Goal: Task Accomplishment & Management: Manage account settings

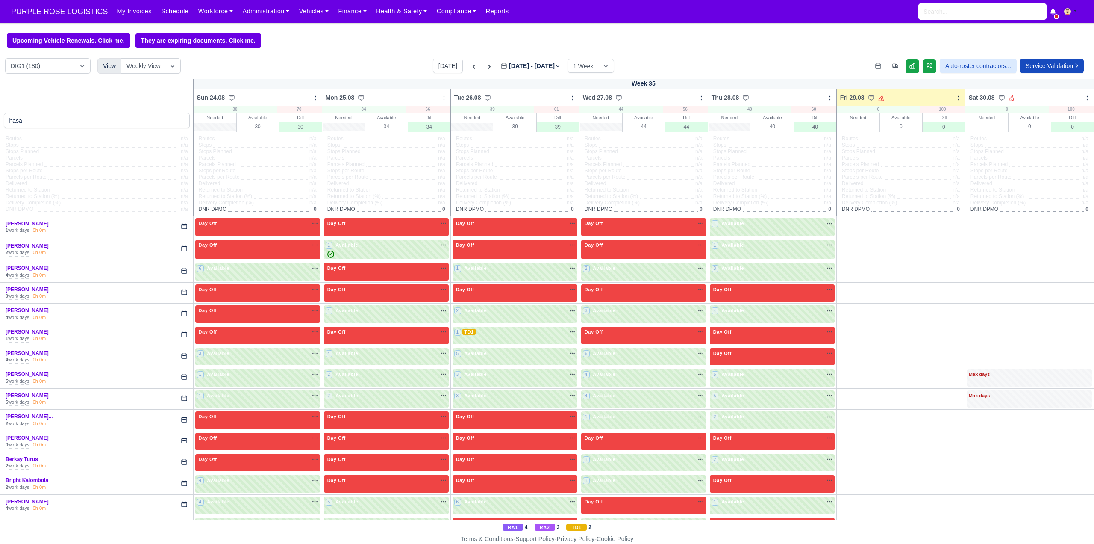
type input "hasan"
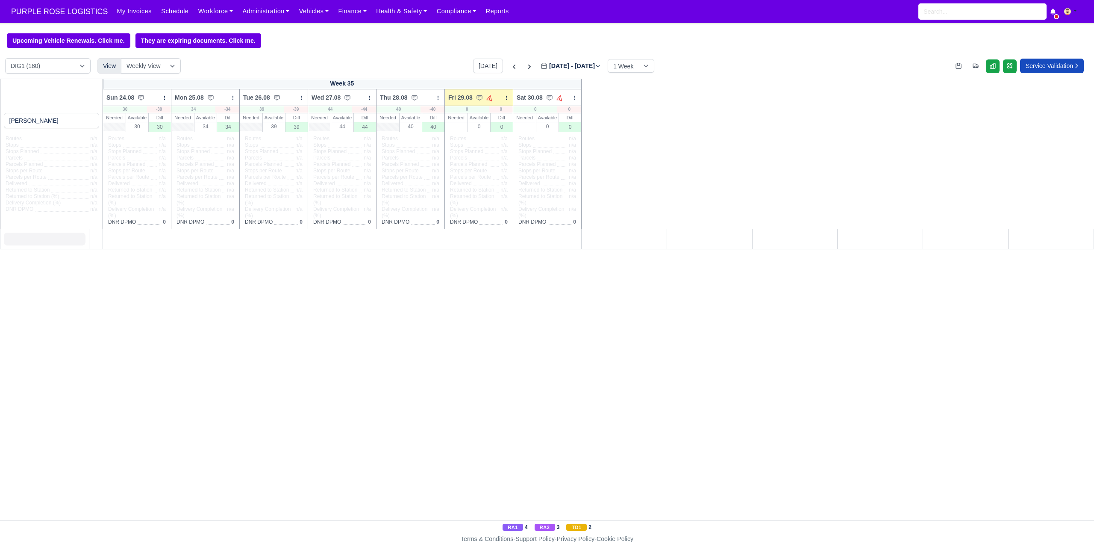
click at [40, 121] on input "hasan" at bounding box center [52, 120] width 96 height 15
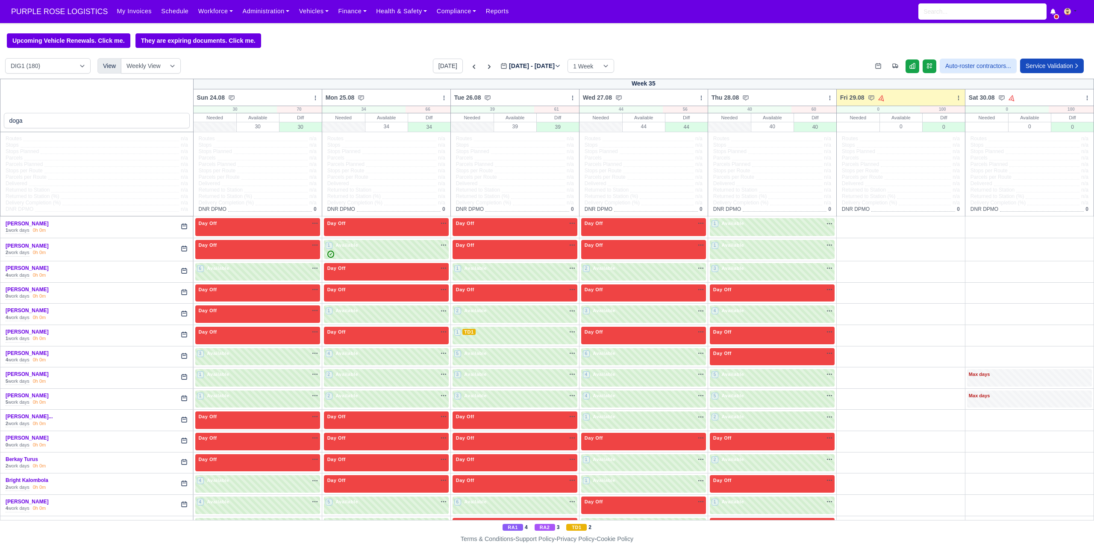
type input "dogan"
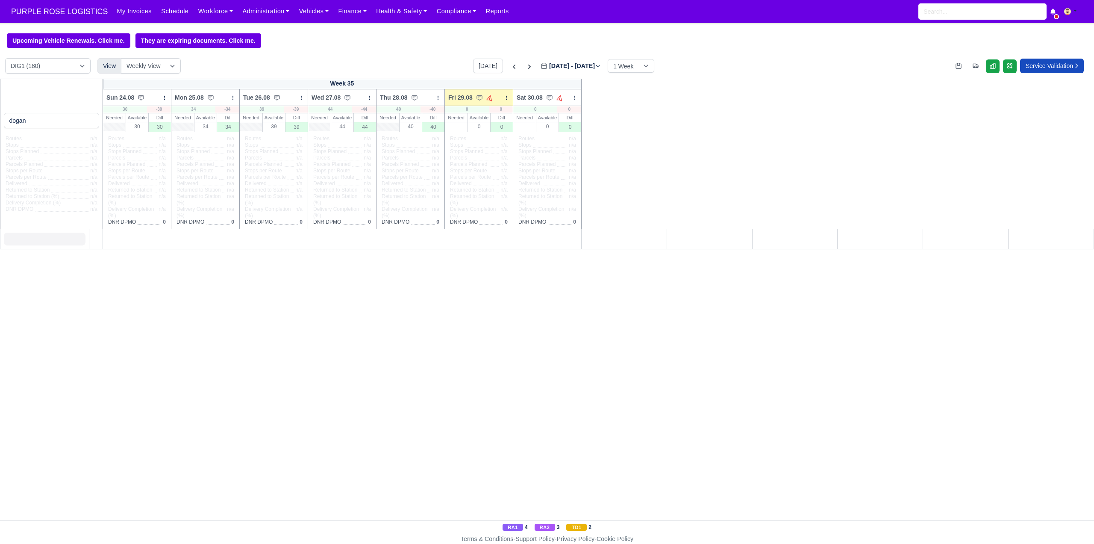
click at [90, 124] on input "dogan" at bounding box center [52, 120] width 96 height 15
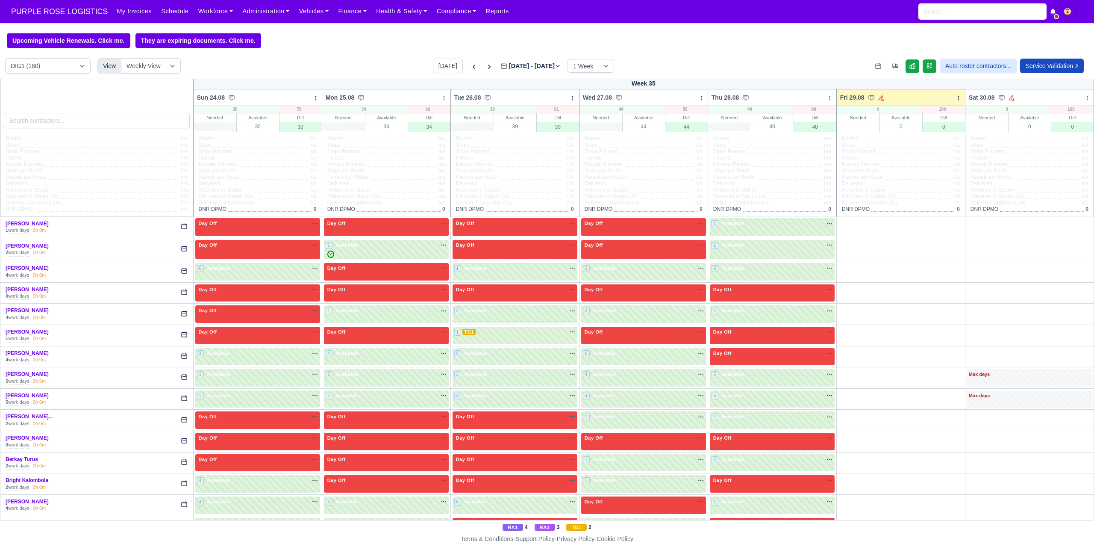
click at [93, 128] on input "search" at bounding box center [97, 120] width 186 height 15
click at [85, 117] on input "search" at bounding box center [97, 120] width 186 height 15
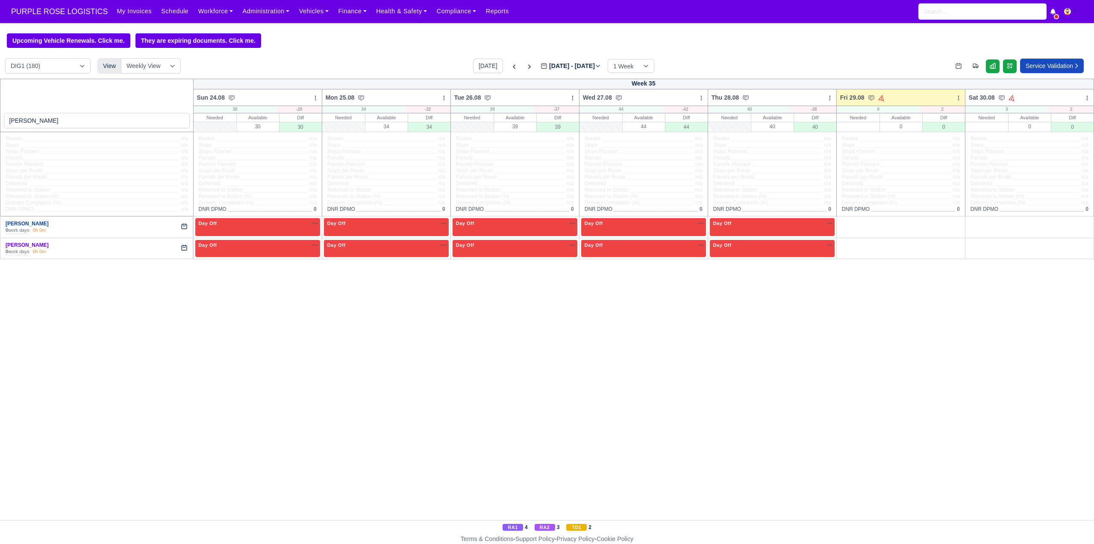
type input "henry"
click at [10, 225] on link "[PERSON_NAME]" at bounding box center [27, 224] width 43 height 6
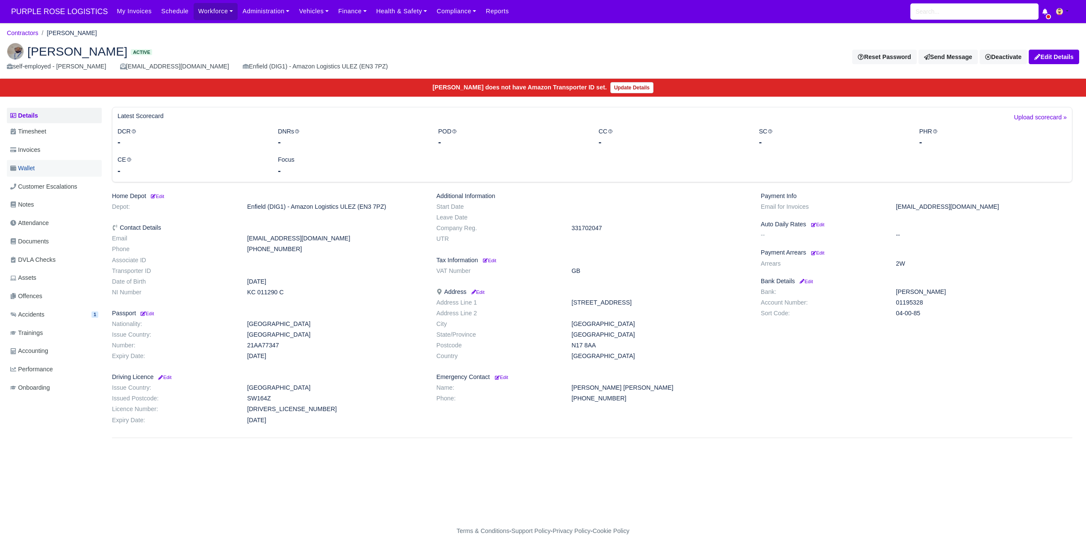
click at [50, 173] on link "Wallet" at bounding box center [54, 168] width 95 height 17
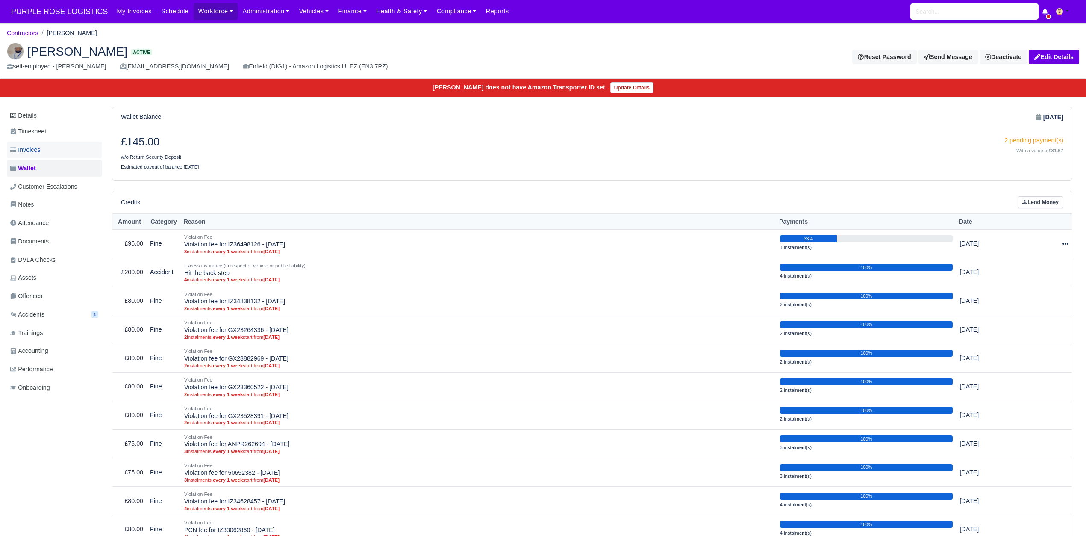
click at [37, 146] on span "Invoices" at bounding box center [25, 150] width 30 height 10
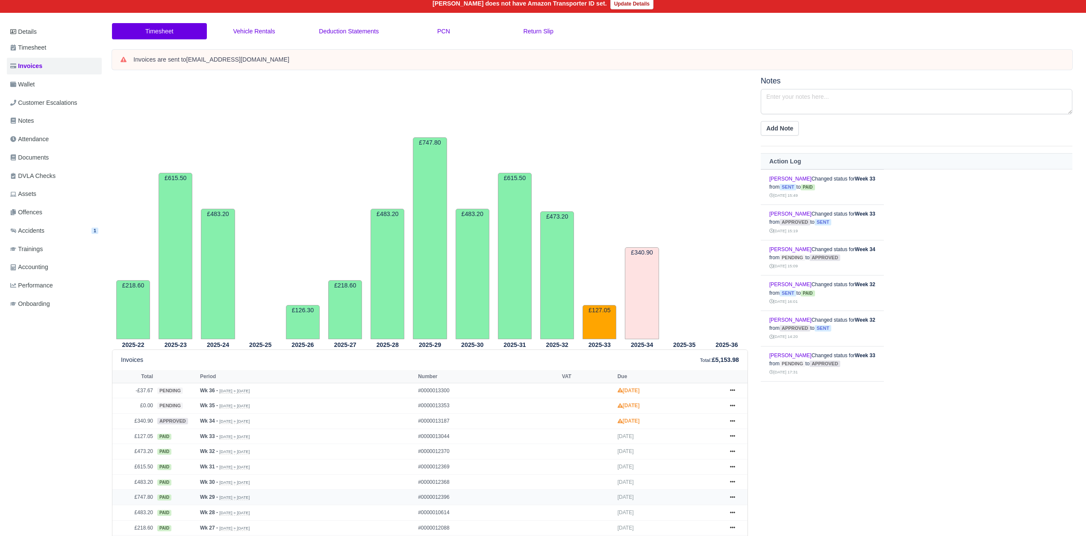
scroll to position [107, 0]
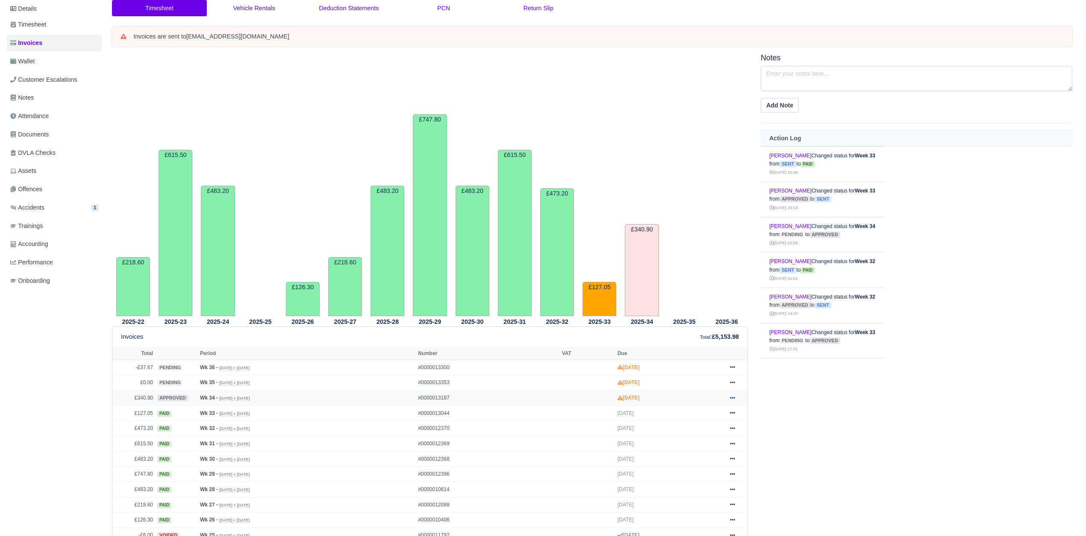
click at [736, 401] on link at bounding box center [732, 397] width 13 height 11
click at [707, 450] on link "Hold" at bounding box center [701, 450] width 76 height 18
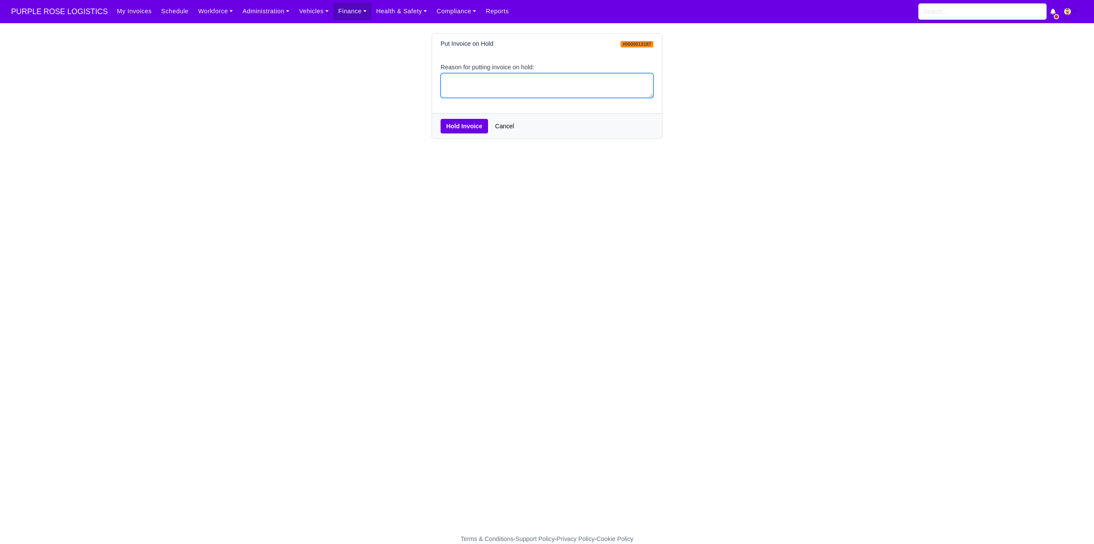
click at [600, 89] on textarea "Reason for putting invoice on hold:" at bounding box center [547, 85] width 213 height 25
type textarea "PCNS"
click at [463, 126] on button "Hold Invoice" at bounding box center [464, 126] width 47 height 15
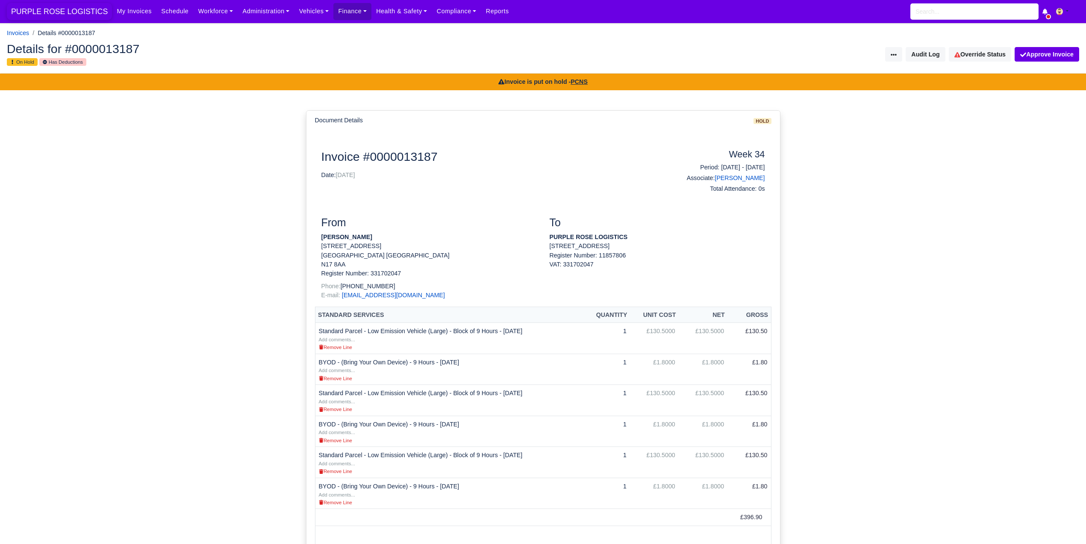
click at [45, 12] on span "PURPLE ROSE LOGISTICS" at bounding box center [59, 11] width 105 height 17
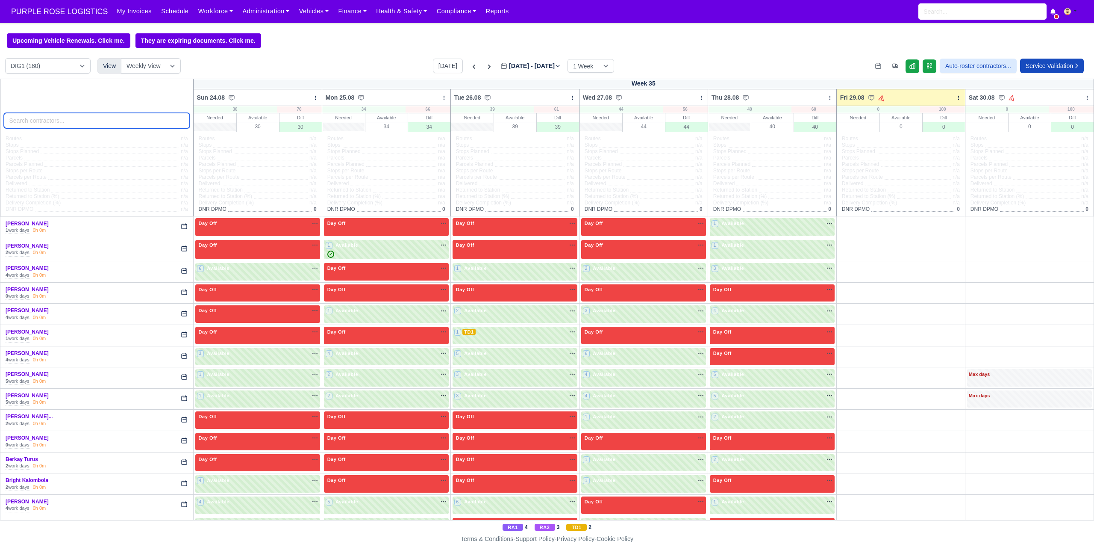
click at [93, 119] on input "search" at bounding box center [97, 120] width 186 height 15
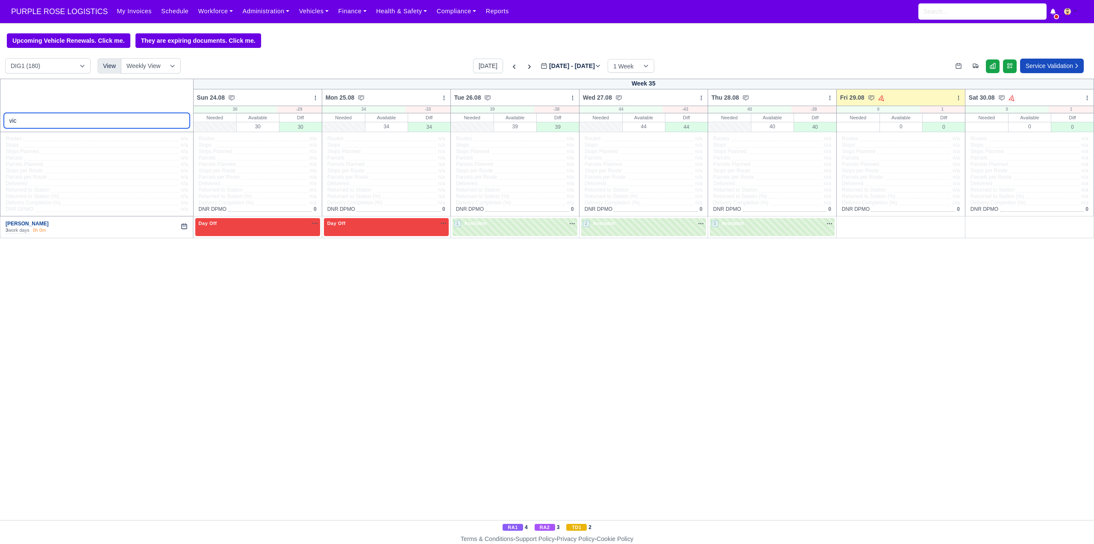
type input "vic"
click at [14, 224] on link "Victor Caballero" at bounding box center [27, 224] width 43 height 6
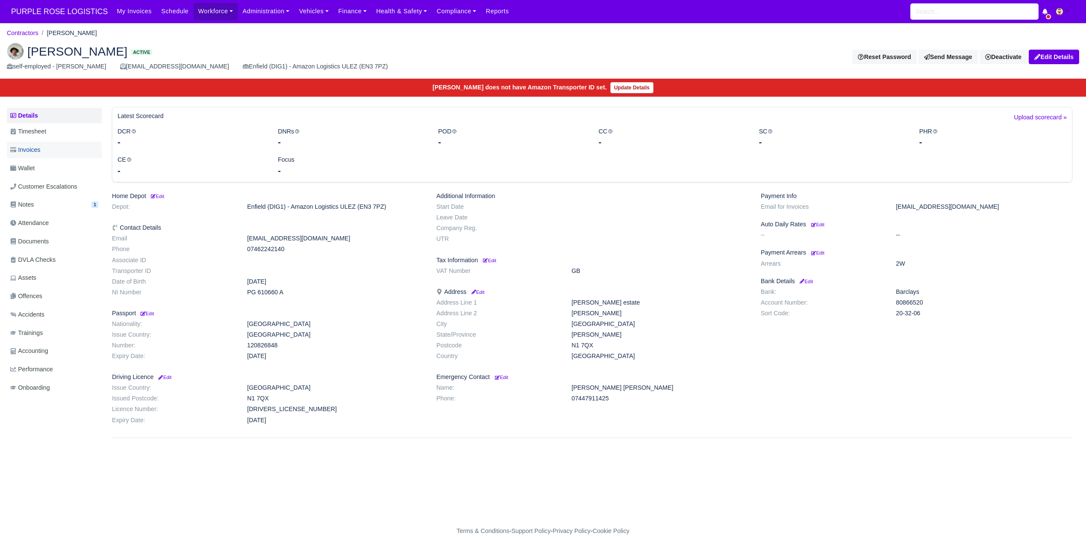
click at [53, 158] on link "Invoices" at bounding box center [54, 149] width 95 height 17
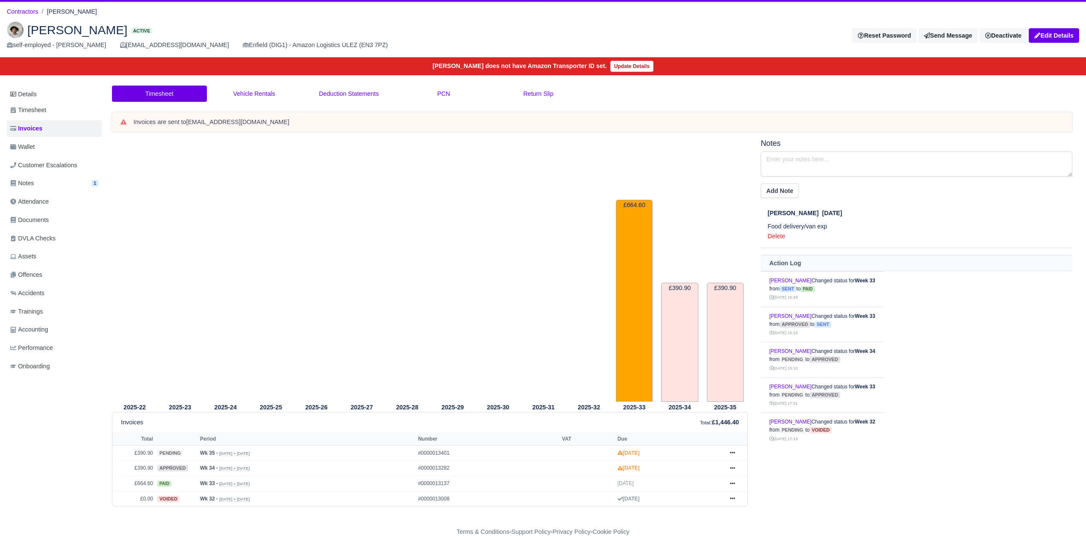
scroll to position [22, 0]
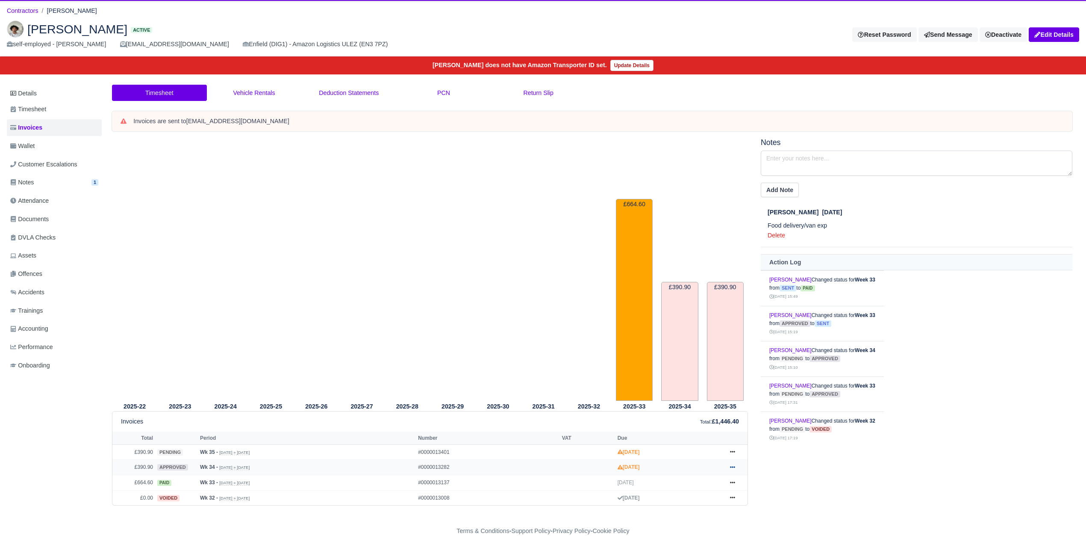
click at [733, 468] on icon at bounding box center [732, 466] width 5 height 5
click at [707, 403] on link "Hold" at bounding box center [701, 398] width 76 height 18
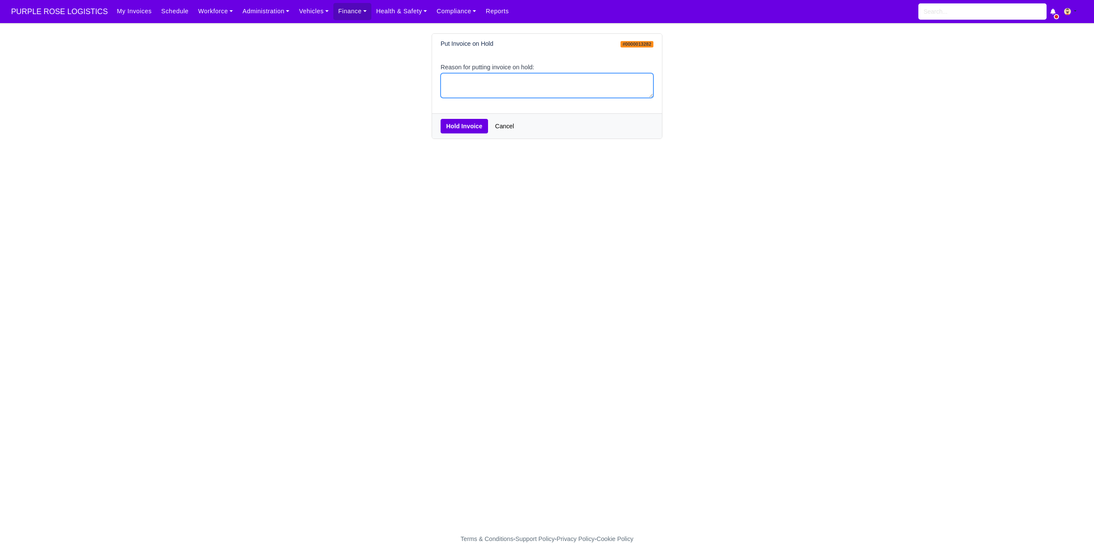
drag, startPoint x: 462, startPoint y: 80, endPoint x: 459, endPoint y: 76, distance: 4.6
click at [462, 80] on textarea "Reason for putting invoice on hold:" at bounding box center [547, 85] width 213 height 25
type textarea "pcns"
click at [473, 132] on button "Hold Invoice" at bounding box center [464, 126] width 47 height 15
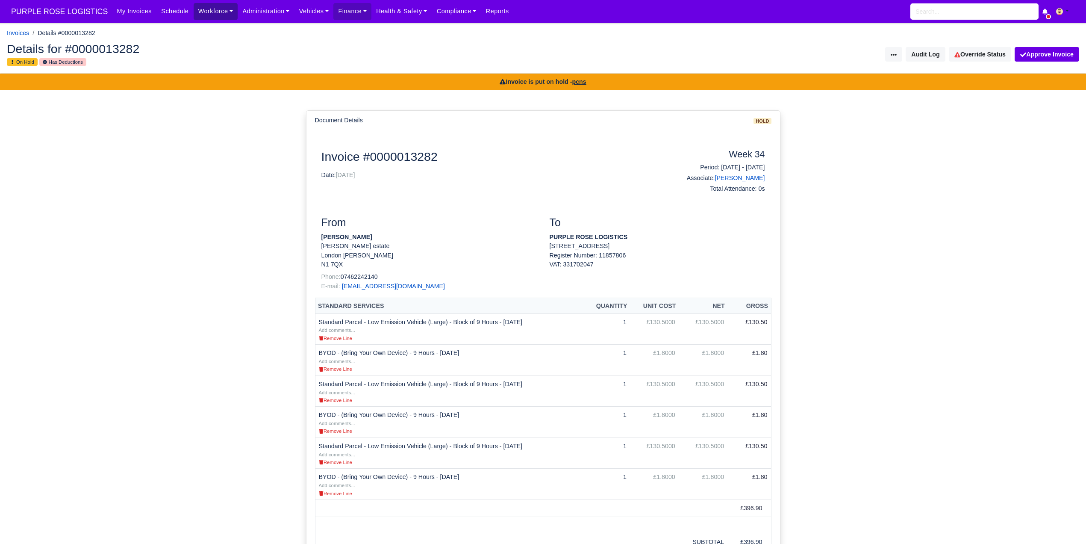
click at [208, 17] on link "Workforce" at bounding box center [216, 11] width 44 height 17
click at [209, 28] on link "Manpower" at bounding box center [231, 30] width 69 height 18
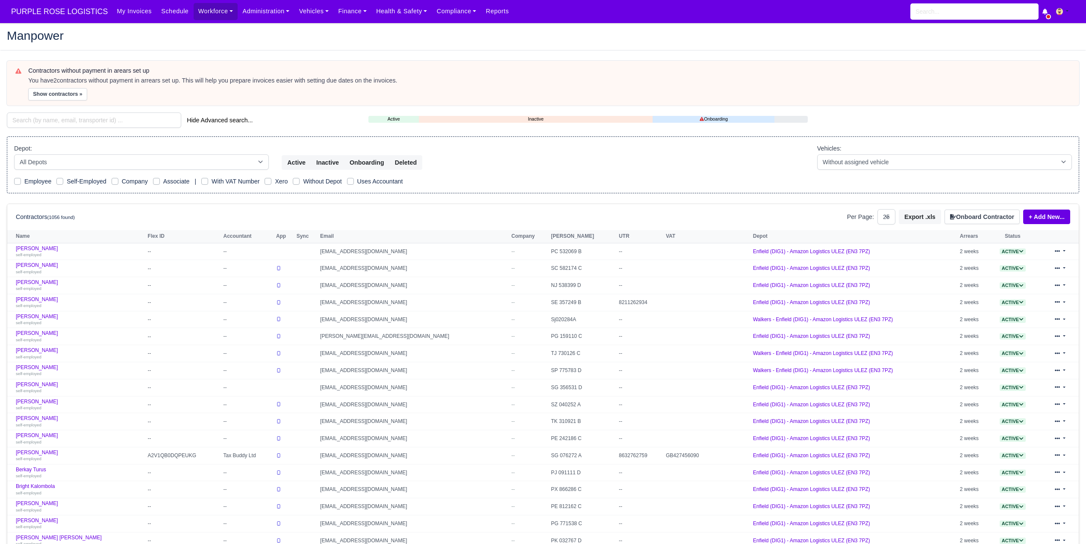
select select "25"
click at [90, 121] on input "search" at bounding box center [94, 119] width 174 height 15
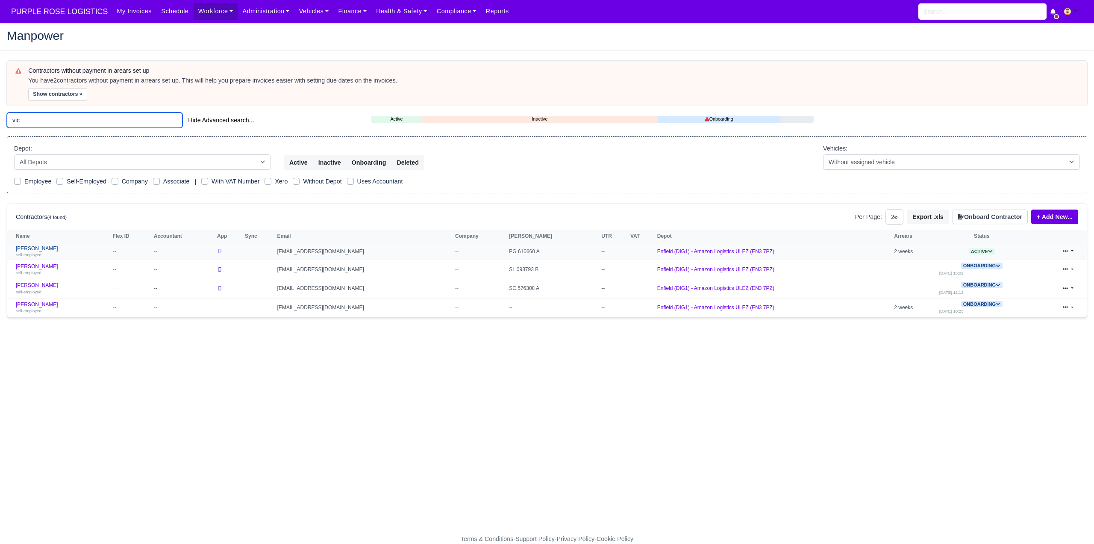
type input "vic"
click at [55, 252] on div "self-employed" at bounding box center [62, 254] width 92 height 6
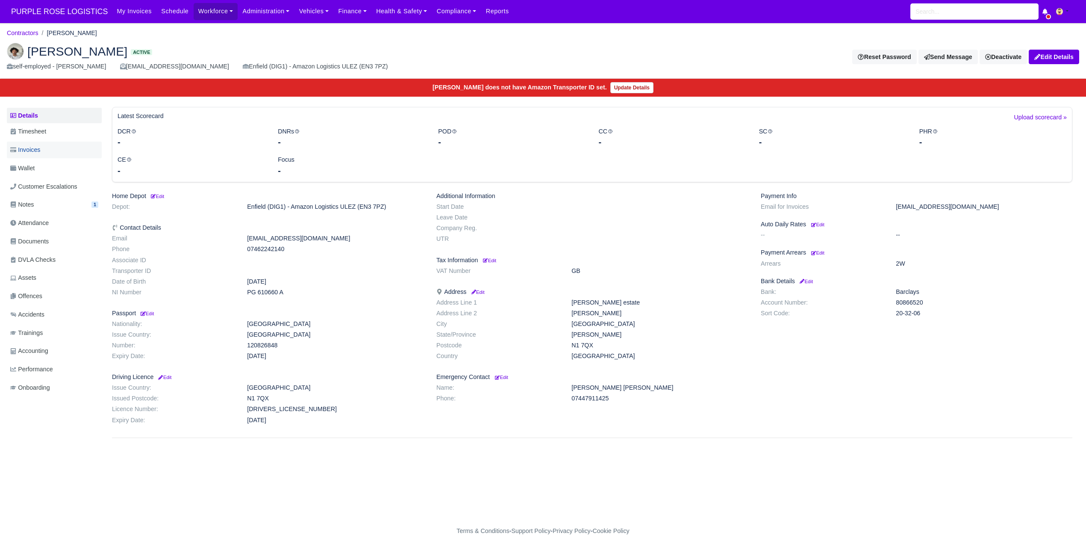
click at [45, 153] on link "Invoices" at bounding box center [54, 149] width 95 height 17
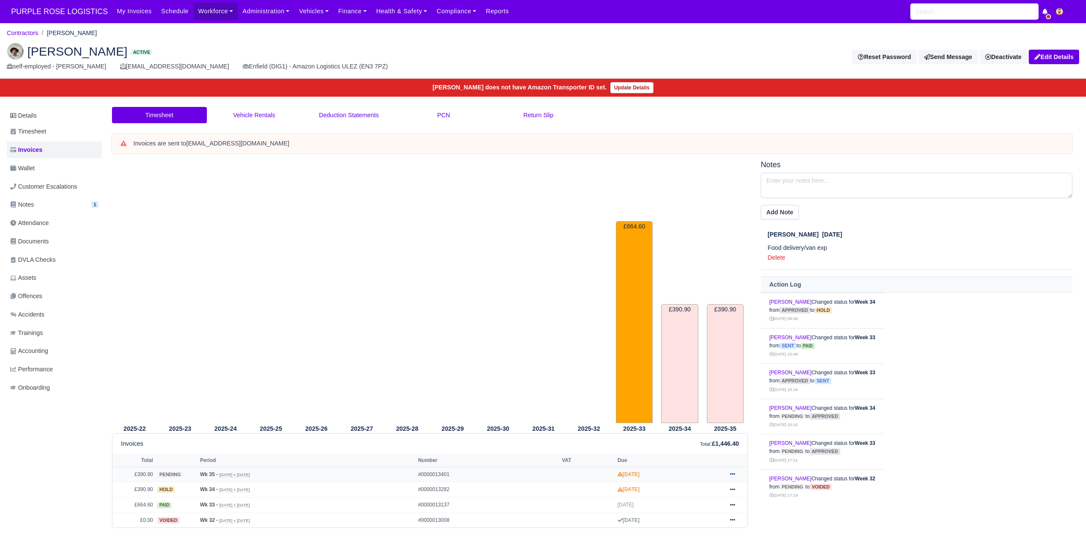
click at [733, 476] on icon at bounding box center [732, 473] width 5 height 5
click at [715, 408] on link "Hold" at bounding box center [701, 406] width 76 height 18
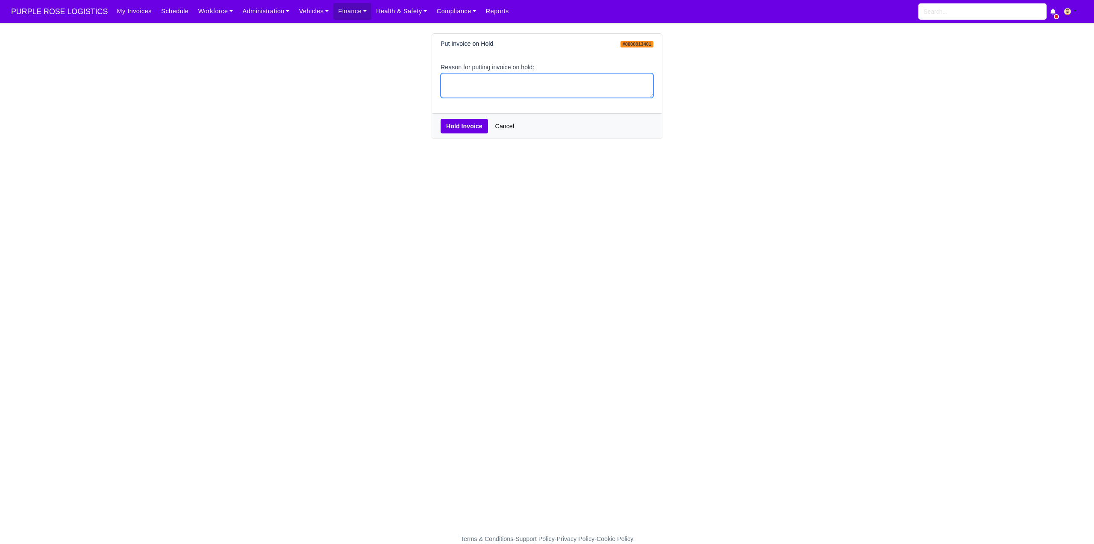
drag, startPoint x: 502, startPoint y: 80, endPoint x: 513, endPoint y: 68, distance: 16.6
click at [499, 80] on textarea "Reason for putting invoice on hold:" at bounding box center [547, 85] width 213 height 25
type textarea "pcns"
drag, startPoint x: 451, startPoint y: 132, endPoint x: 455, endPoint y: 127, distance: 6.4
click at [451, 131] on button "Hold Invoice" at bounding box center [464, 126] width 47 height 15
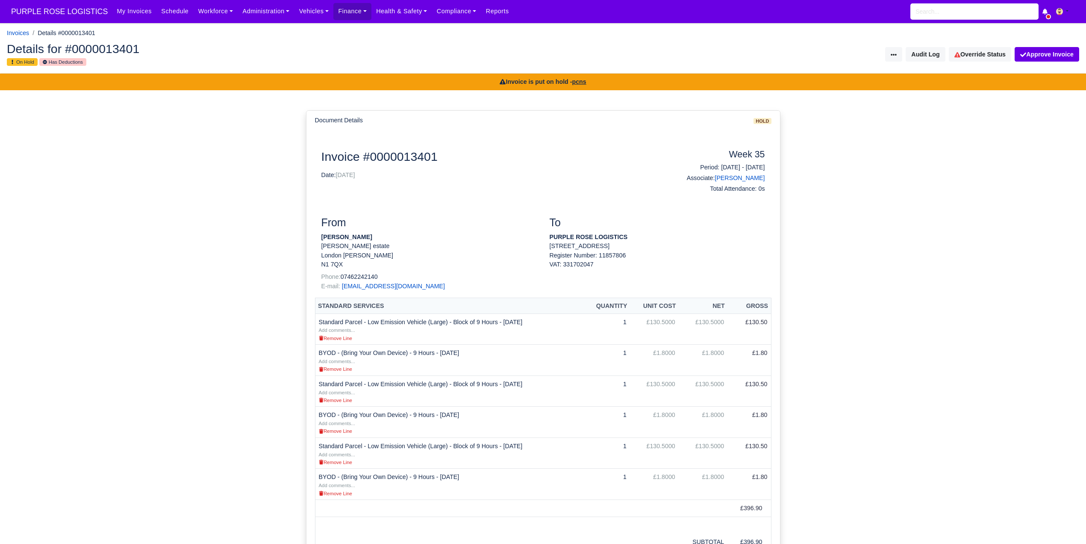
click at [206, 13] on link "Workforce" at bounding box center [216, 11] width 44 height 17
click at [206, 24] on link "Manpower" at bounding box center [231, 30] width 69 height 18
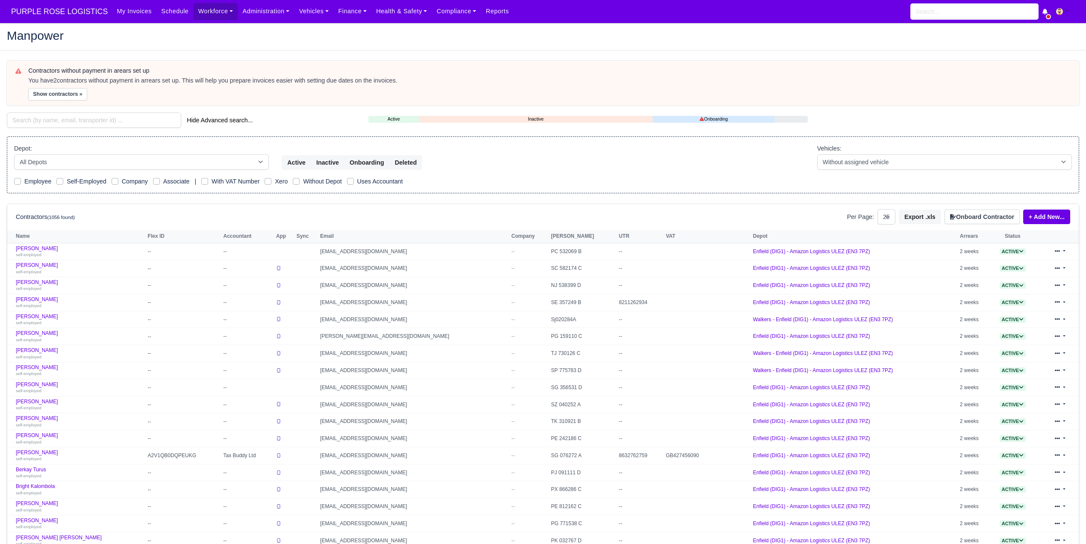
select select "25"
click at [84, 119] on input "search" at bounding box center [94, 119] width 174 height 15
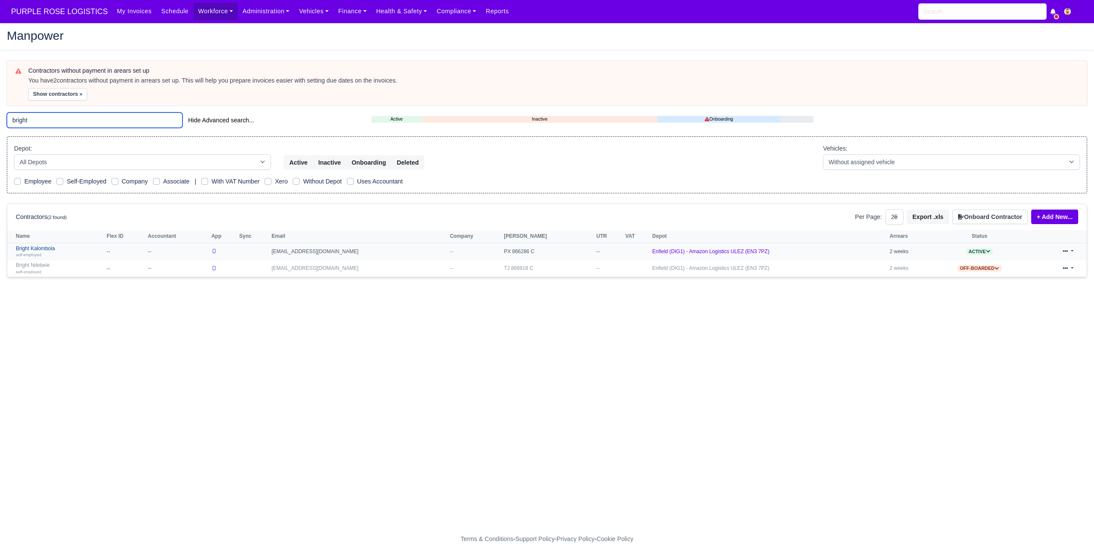
type input "bright"
click at [64, 253] on div "self-employed" at bounding box center [59, 254] width 87 height 6
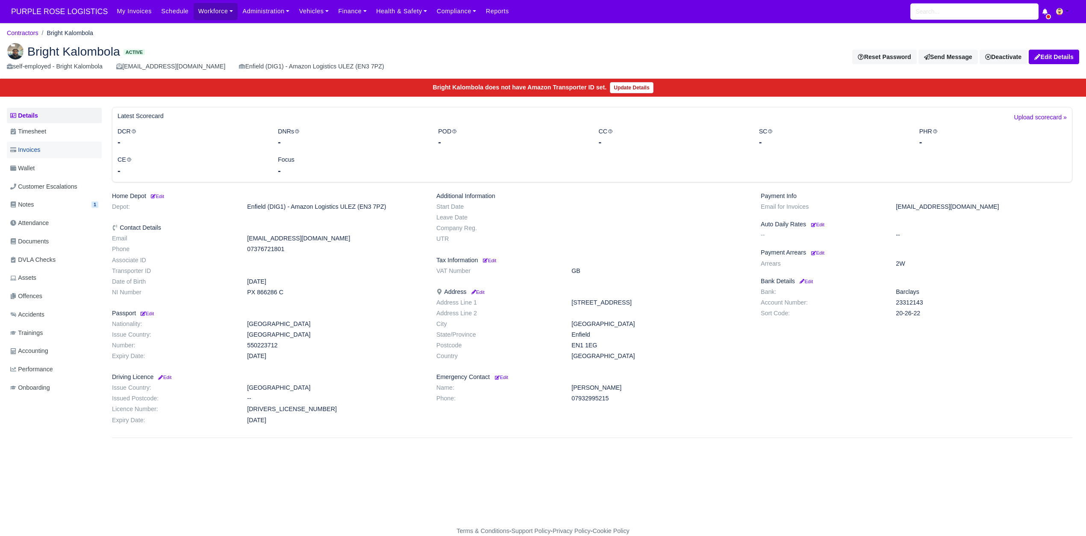
click at [54, 152] on link "Invoices" at bounding box center [54, 149] width 95 height 17
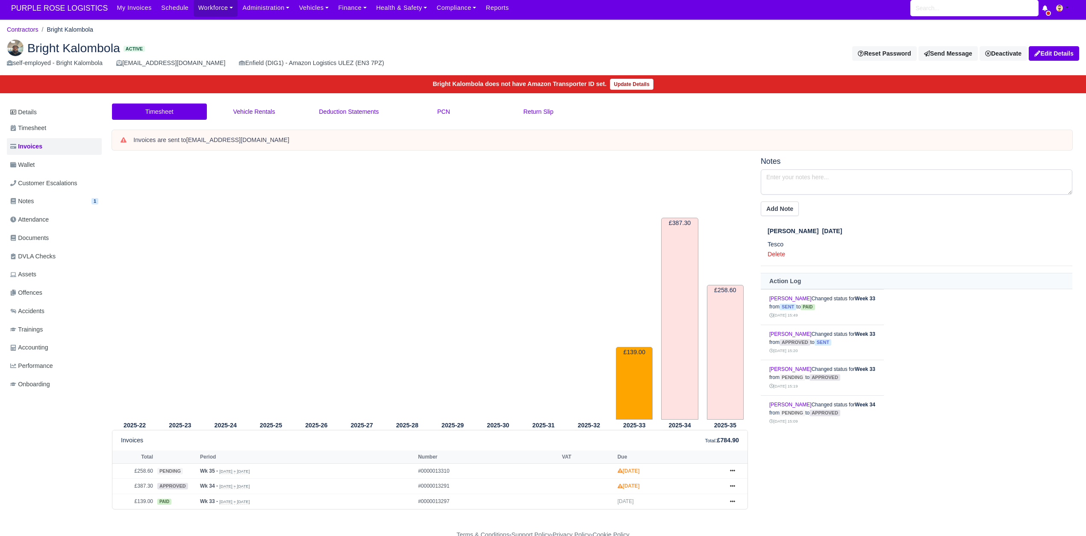
scroll to position [8, 0]
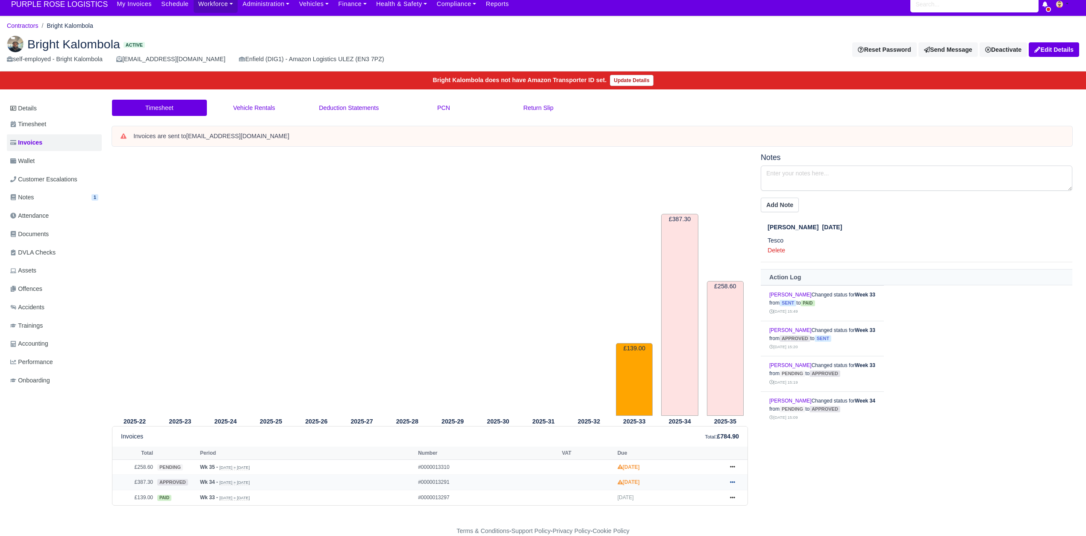
click at [734, 480] on icon at bounding box center [732, 481] width 5 height 5
click at [680, 410] on link "Hold" at bounding box center [701, 413] width 76 height 18
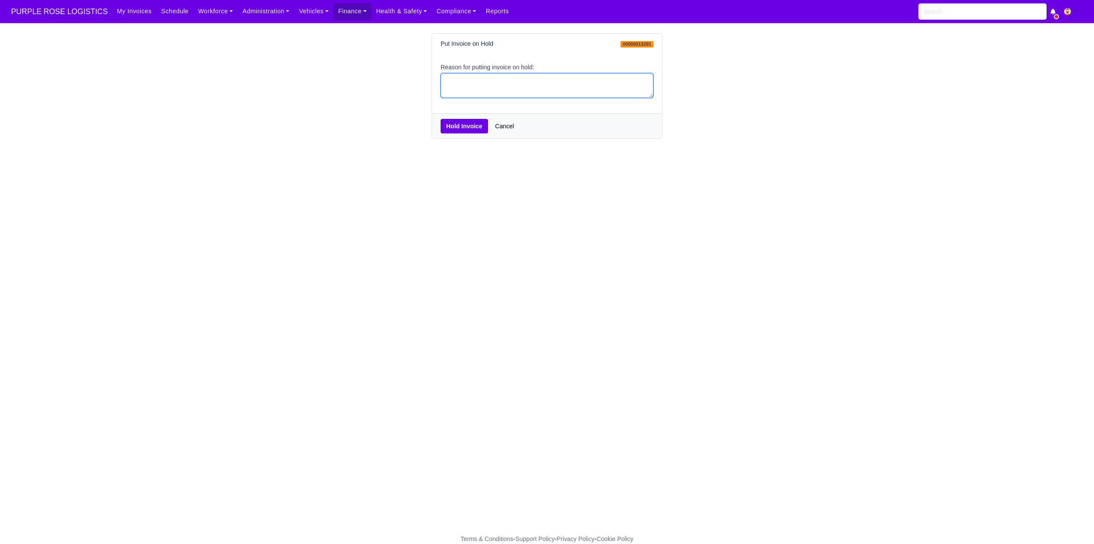
click at [483, 77] on textarea "Reason for putting invoice on hold:" at bounding box center [547, 85] width 213 height 25
type textarea "pcns"
click at [448, 137] on div "Hold Invoice Cancel" at bounding box center [547, 125] width 230 height 25
click at [458, 130] on button "Hold Invoice" at bounding box center [464, 126] width 47 height 15
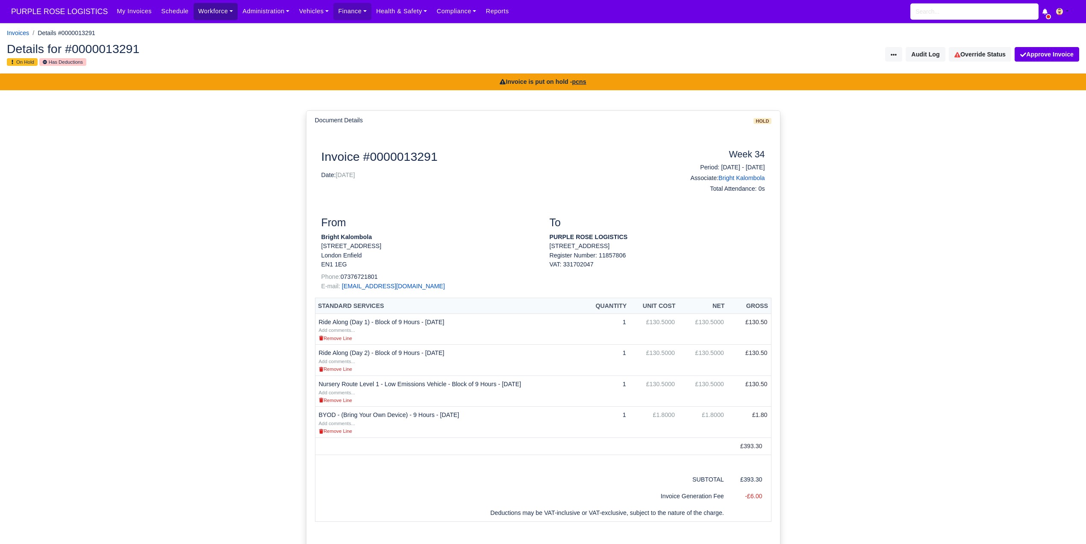
click at [194, 12] on link "Workforce" at bounding box center [216, 11] width 44 height 17
click at [197, 27] on link "Manpower" at bounding box center [231, 30] width 69 height 18
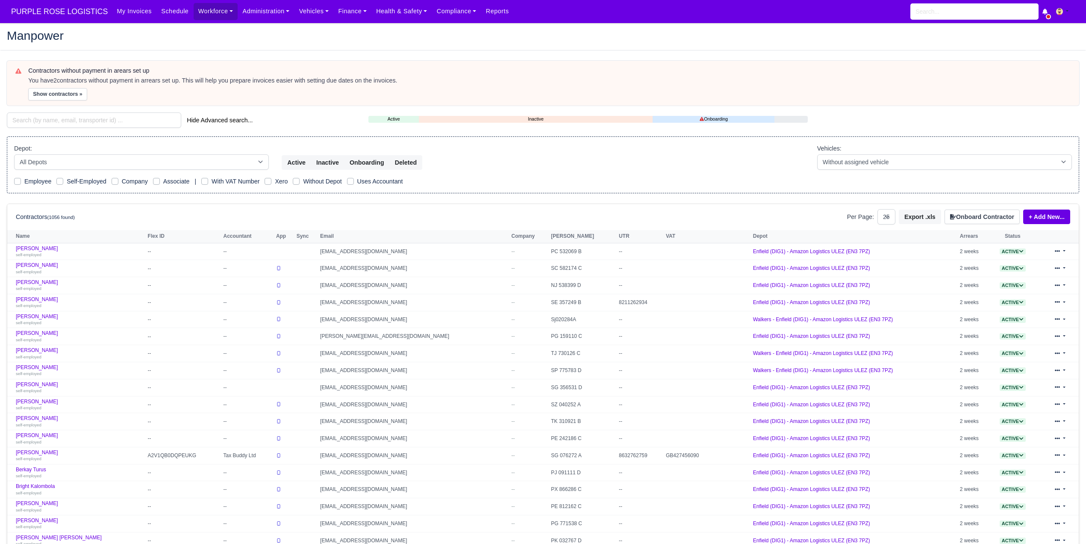
select select "25"
click at [82, 121] on input "search" at bounding box center [94, 119] width 174 height 15
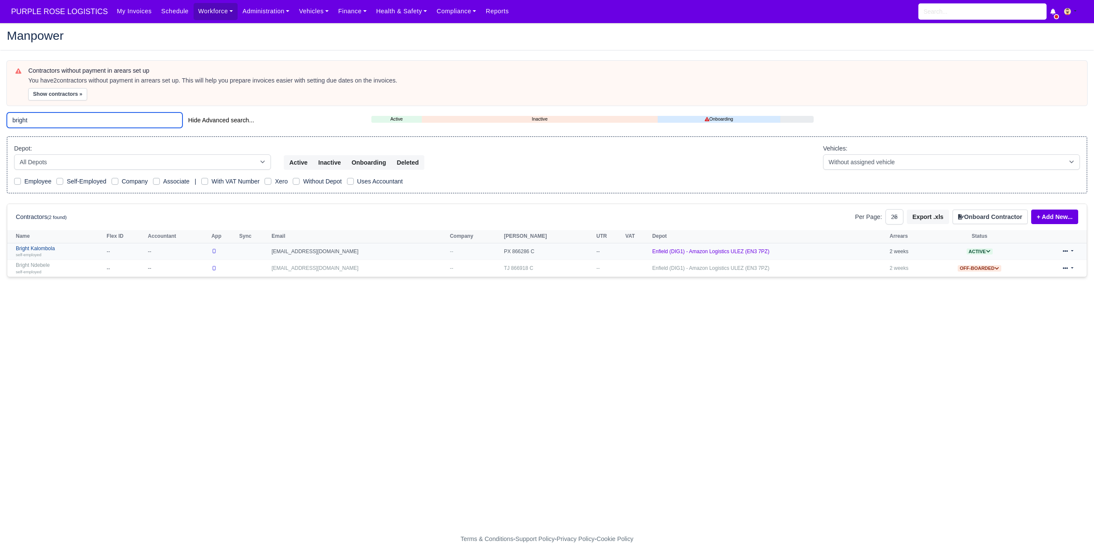
type input "bright"
click at [53, 254] on div "self-employed" at bounding box center [59, 254] width 87 height 6
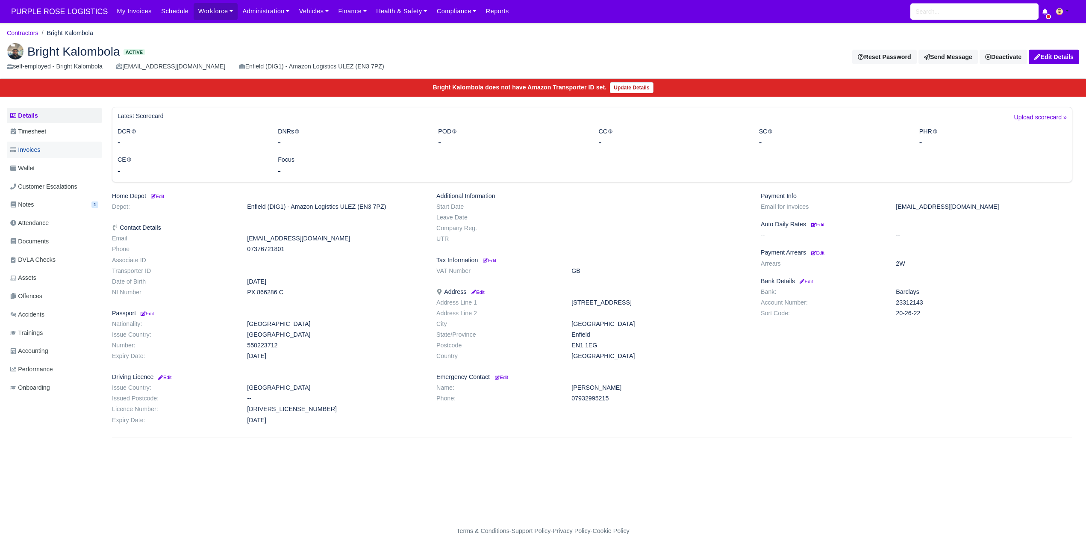
click at [41, 157] on link "Invoices" at bounding box center [54, 149] width 95 height 17
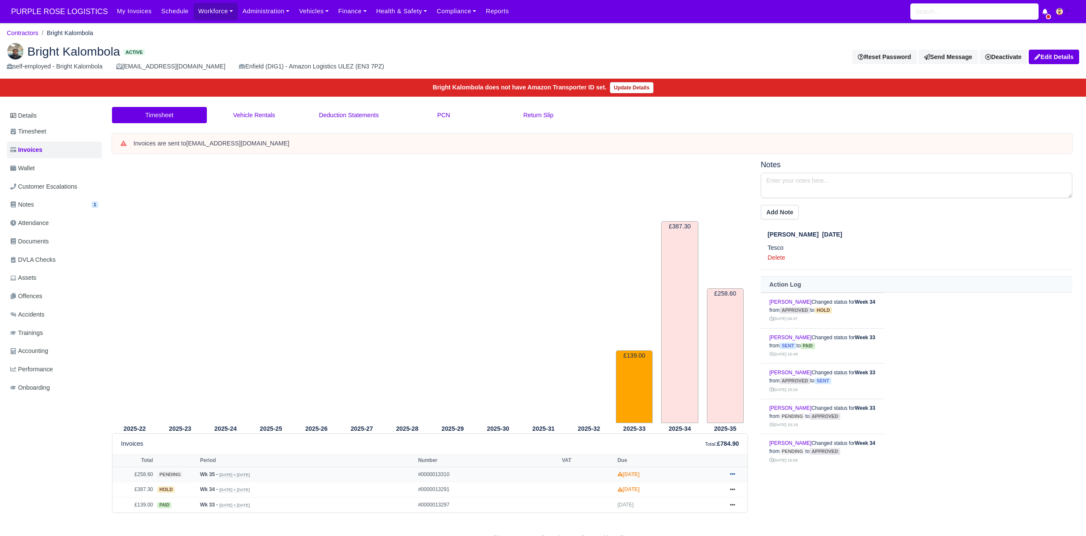
click at [731, 472] on icon at bounding box center [732, 473] width 5 height 5
click at [708, 399] on link "Hold" at bounding box center [701, 406] width 76 height 18
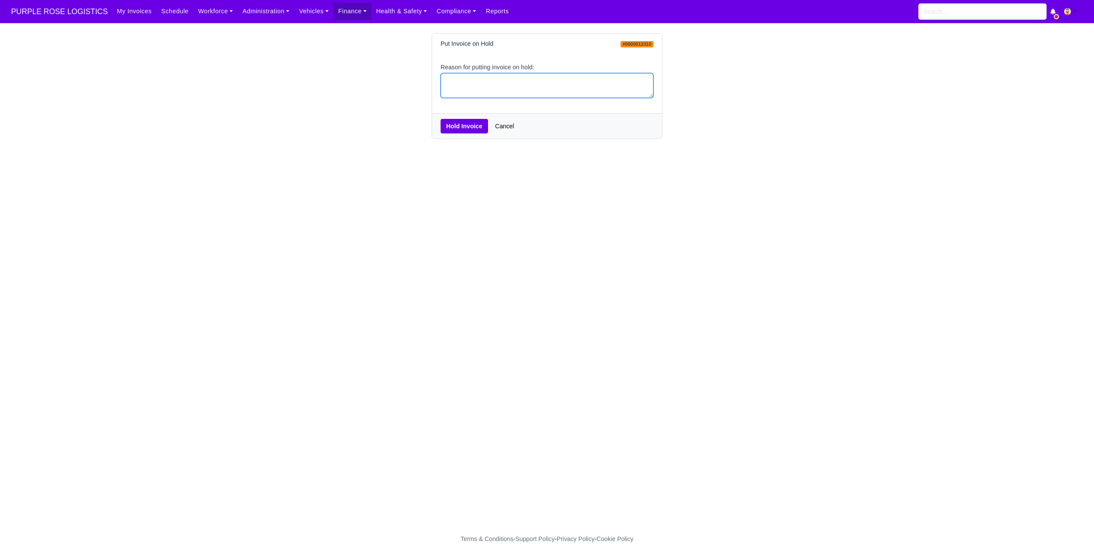
click at [457, 96] on textarea "Reason for putting invoice on hold:" at bounding box center [547, 85] width 213 height 25
type textarea "pcns"
click at [455, 129] on button "Hold Invoice" at bounding box center [464, 126] width 47 height 15
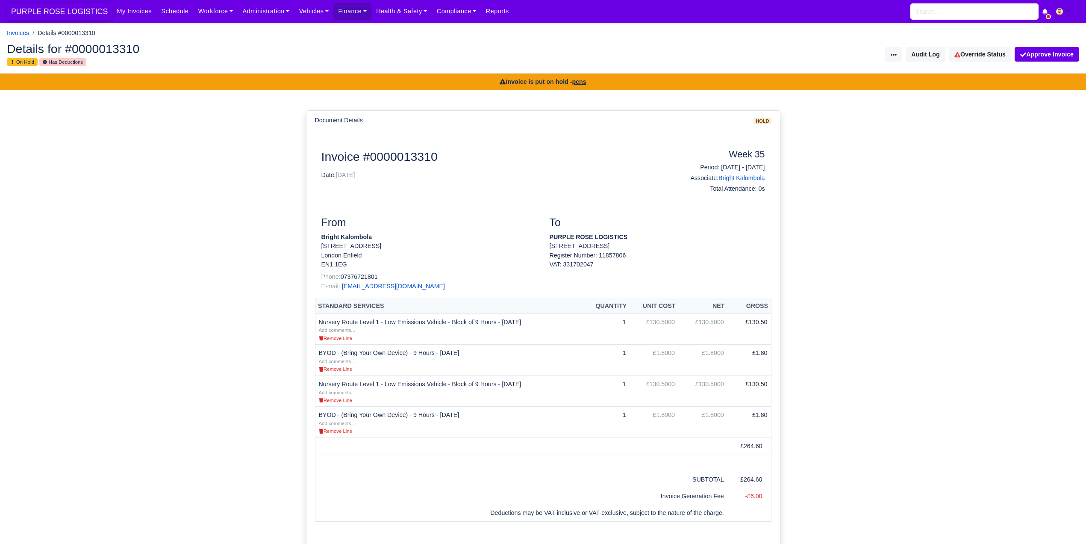
click at [82, 14] on span "PURPLE ROSE LOGISTICS" at bounding box center [59, 11] width 105 height 17
